Goal: Task Accomplishment & Management: Manage account settings

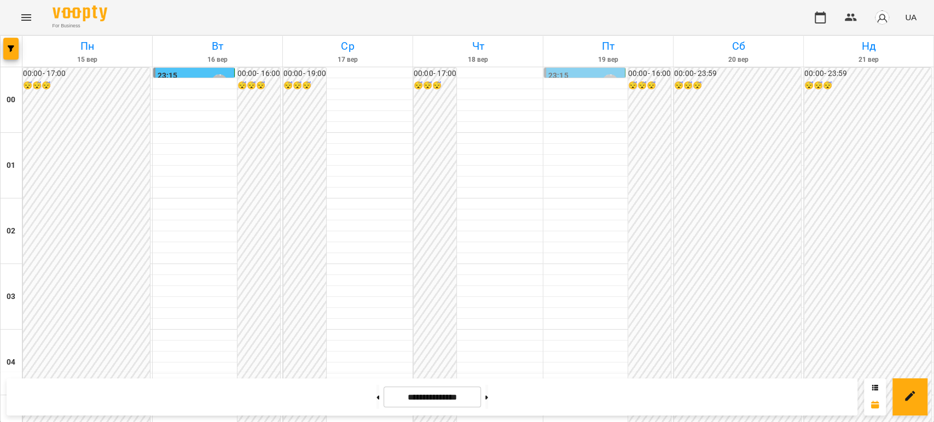
scroll to position [965, 0]
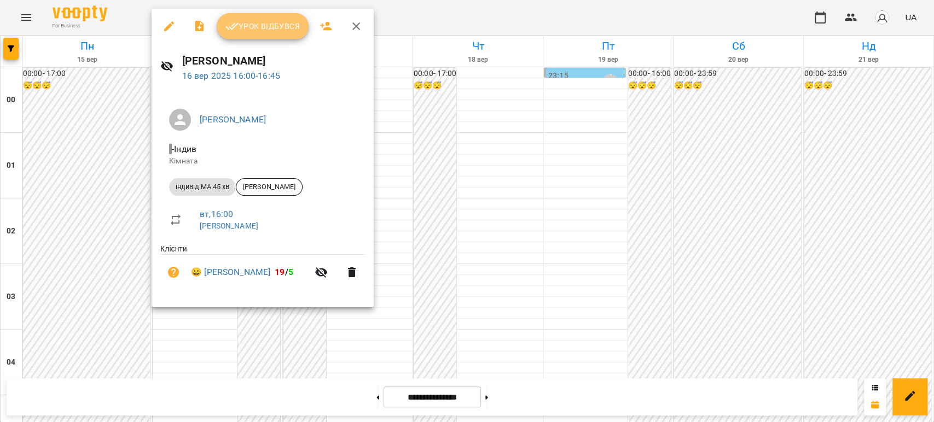
click at [261, 28] on span "Урок відбувся" at bounding box center [262, 26] width 74 height 13
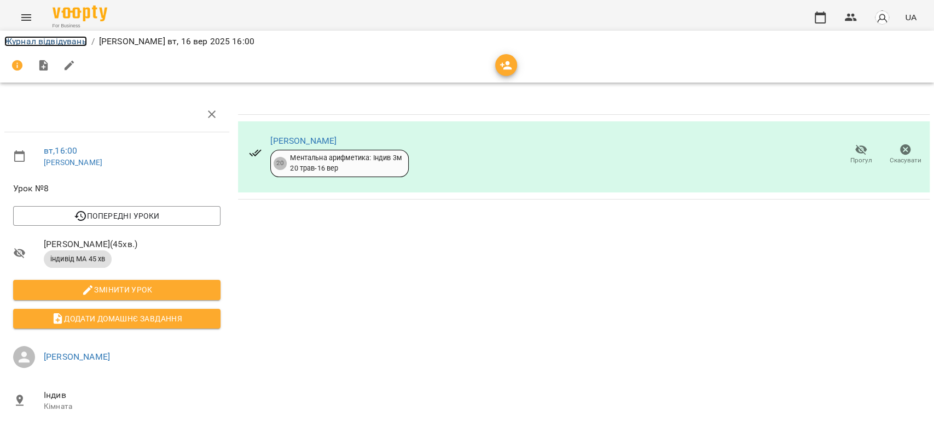
click at [73, 40] on link "Журнал відвідувань" at bounding box center [45, 41] width 83 height 10
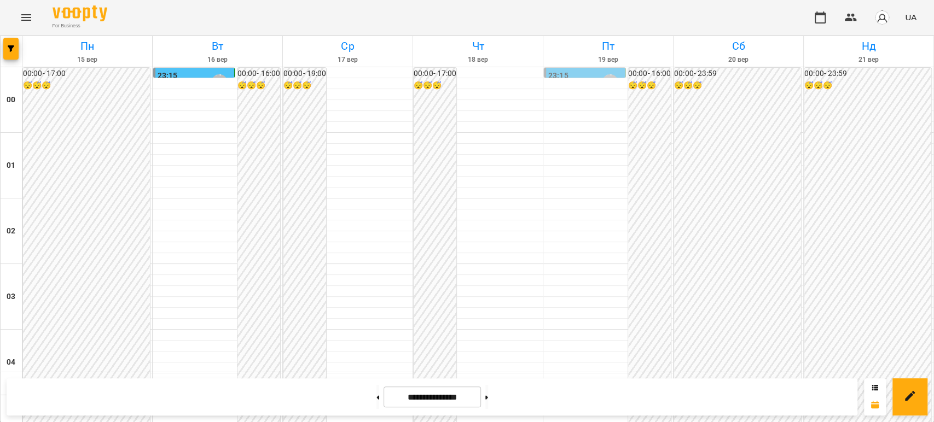
scroll to position [1269, 0]
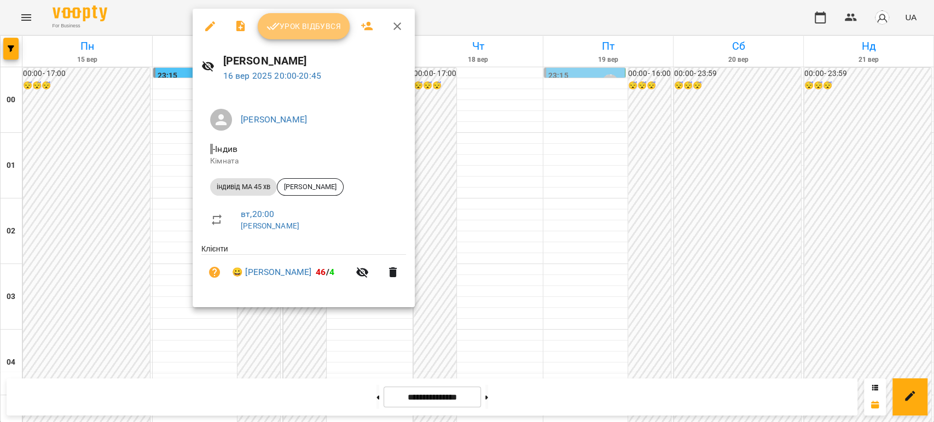
click at [300, 24] on span "Урок відбувся" at bounding box center [303, 26] width 74 height 13
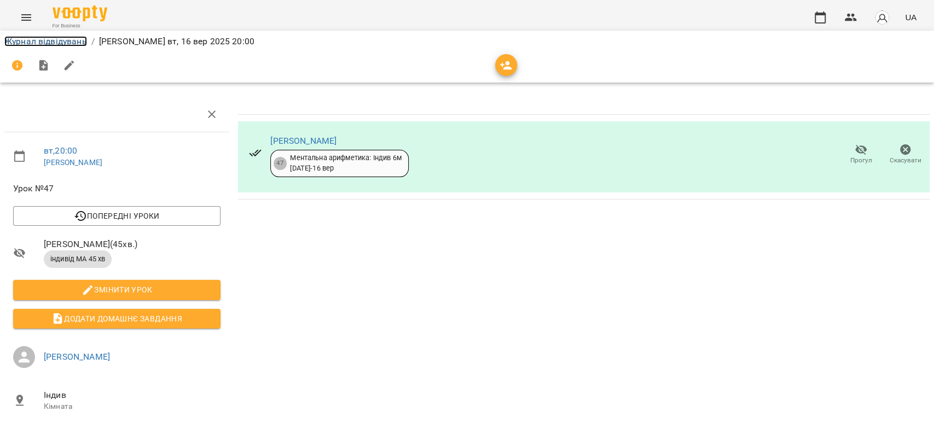
click at [63, 38] on link "Журнал відвідувань" at bounding box center [45, 41] width 83 height 10
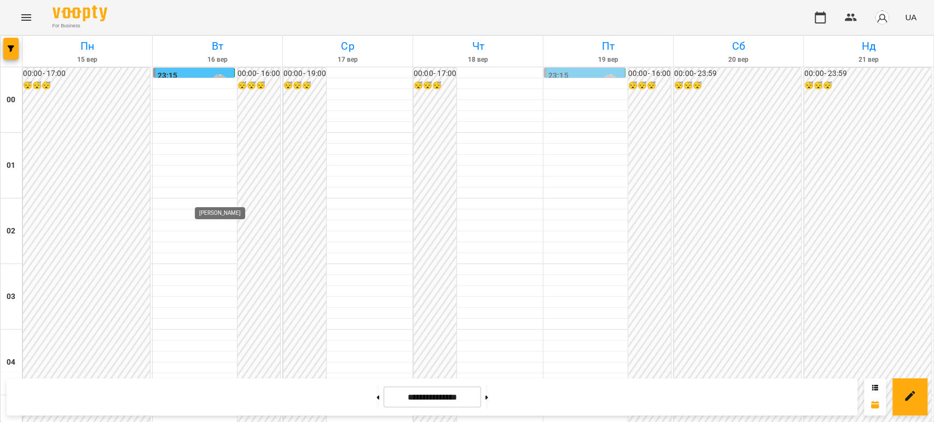
scroll to position [1148, 0]
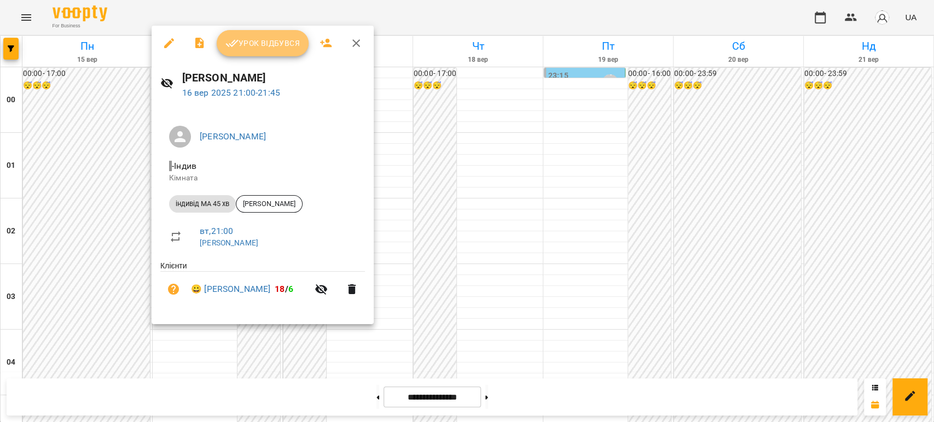
click at [247, 44] on span "Урок відбувся" at bounding box center [262, 43] width 74 height 13
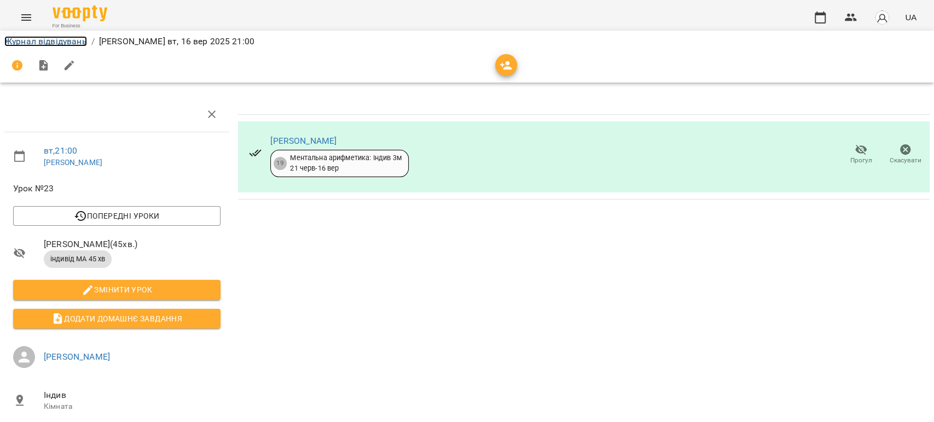
click at [70, 42] on link "Журнал відвідувань" at bounding box center [45, 41] width 83 height 10
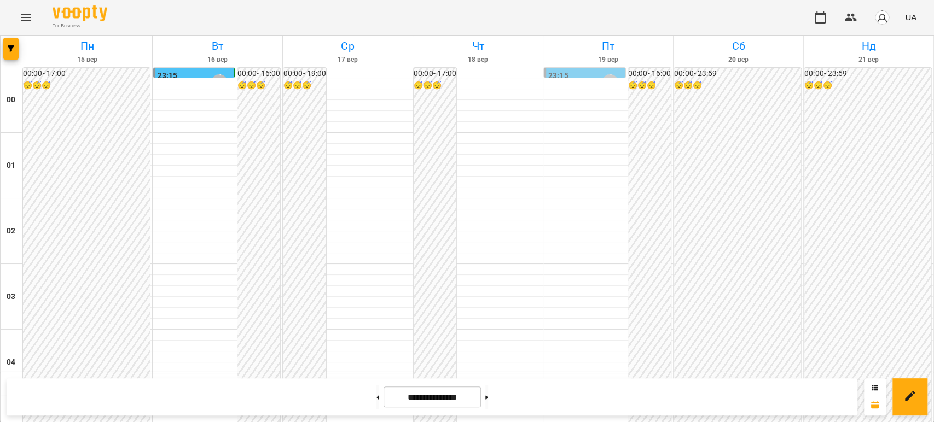
scroll to position [1269, 0]
